Goal: Transaction & Acquisition: Purchase product/service

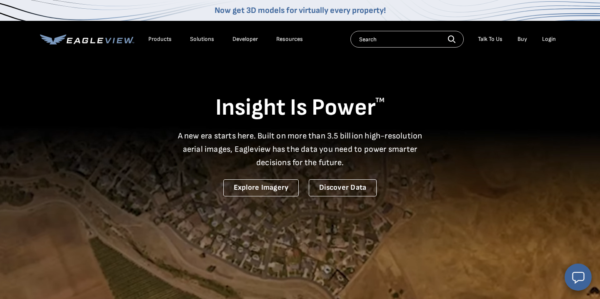
click at [548, 43] on li "Login" at bounding box center [549, 39] width 22 height 13
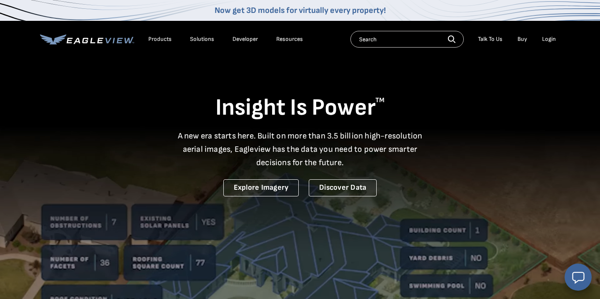
click at [551, 39] on div "Login" at bounding box center [549, 39] width 14 height 8
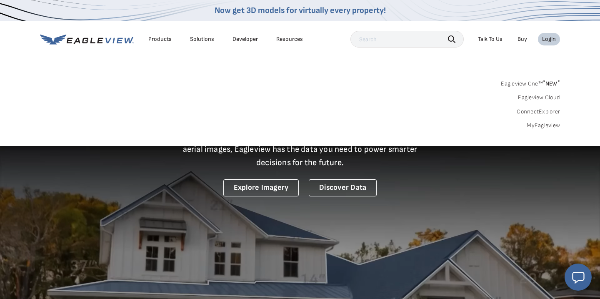
click at [540, 124] on link "MyEagleview" at bounding box center [543, 126] width 33 height 8
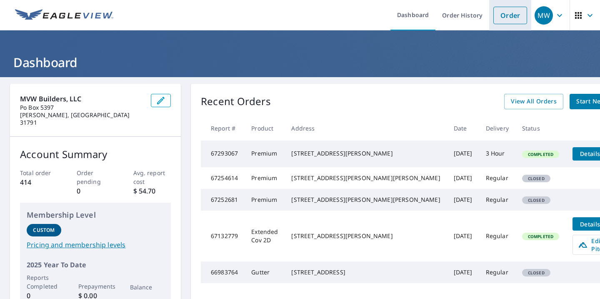
click at [511, 19] on link "Order" at bounding box center [510, 16] width 34 height 18
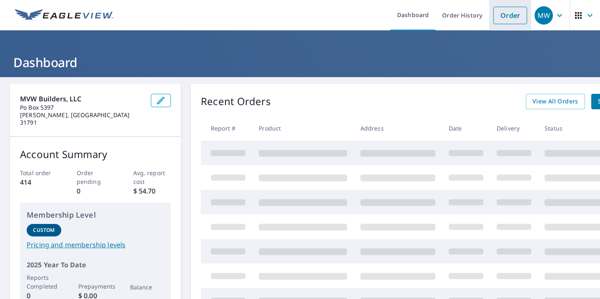
click at [516, 17] on link "Order" at bounding box center [510, 16] width 34 height 18
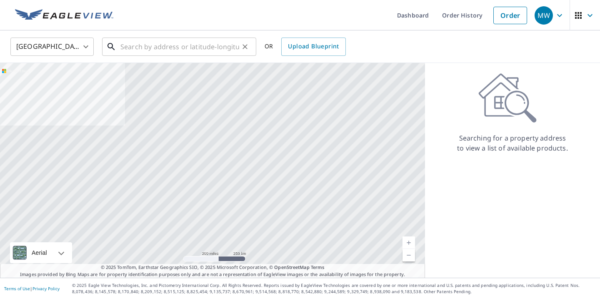
click at [187, 53] on input "text" at bounding box center [179, 46] width 119 height 23
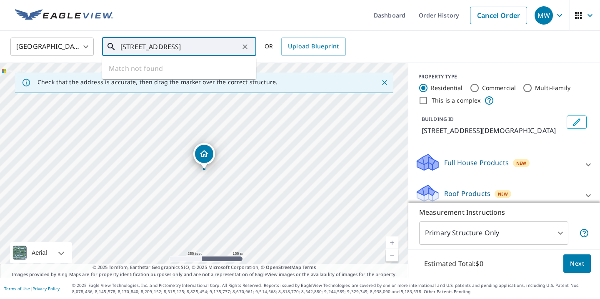
drag, startPoint x: 210, startPoint y: 52, endPoint x: 163, endPoint y: 48, distance: 47.7
click at [163, 48] on input "[STREET_ADDRESS]" at bounding box center [179, 46] width 119 height 23
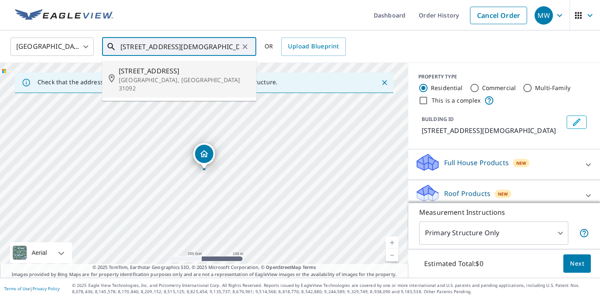
click at [141, 73] on span "[STREET_ADDRESS]" at bounding box center [184, 71] width 131 height 10
type input "[STREET_ADDRESS][DEMOGRAPHIC_DATA]"
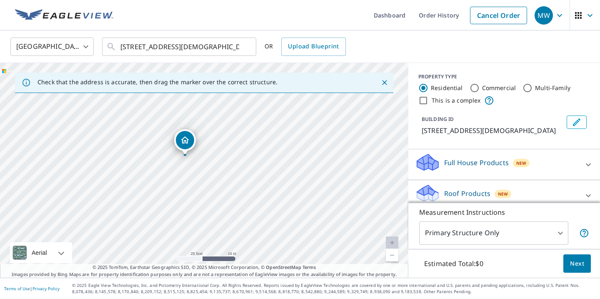
drag, startPoint x: 200, startPoint y: 145, endPoint x: 188, endPoint y: 142, distance: 12.4
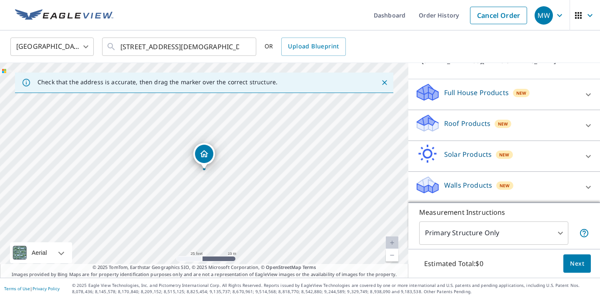
click at [474, 125] on p "Roof Products" at bounding box center [467, 123] width 46 height 10
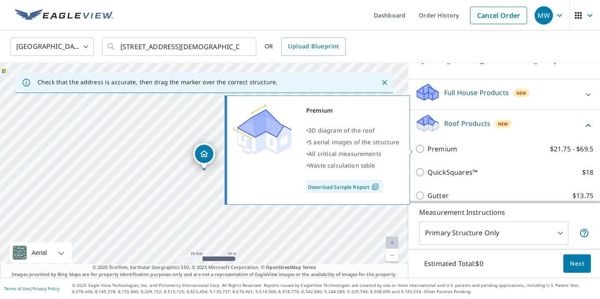
scroll to position [84, 0]
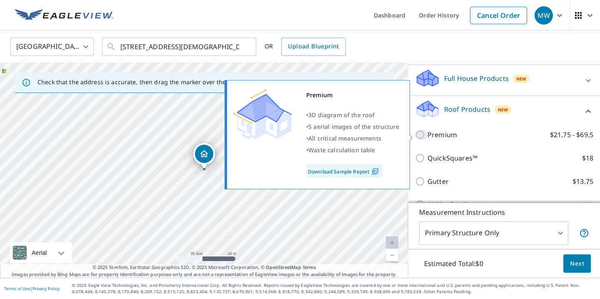
click at [421, 133] on input "Premium $21.75 - $69.5" at bounding box center [421, 135] width 13 height 10
checkbox input "true"
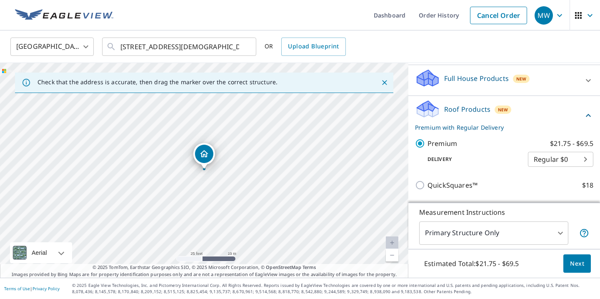
click at [582, 263] on span "Next" at bounding box center [577, 263] width 14 height 10
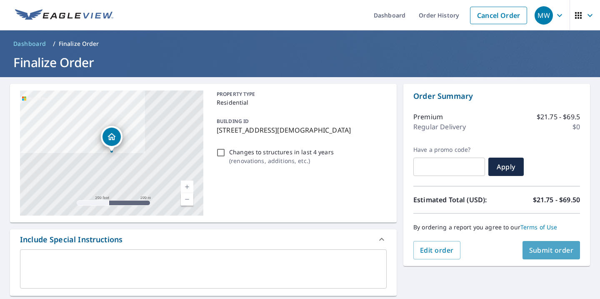
click at [550, 250] on span "Submit order" at bounding box center [551, 249] width 45 height 9
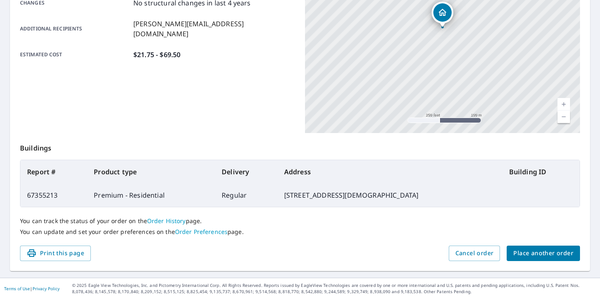
scroll to position [191, 0]
